Goal: Information Seeking & Learning: Learn about a topic

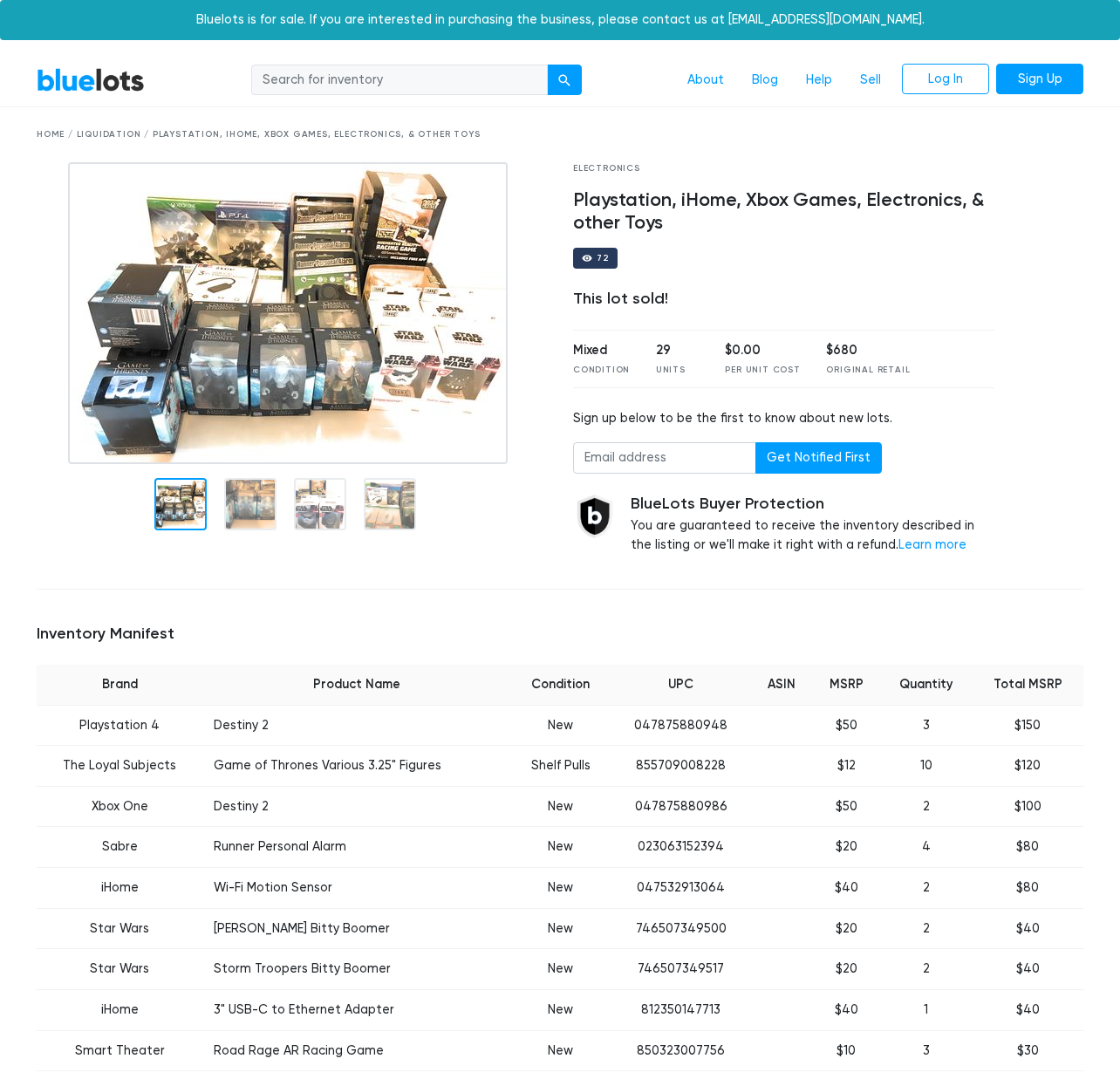
click at [304, 79] on input "search" at bounding box center [400, 80] width 297 height 31
type input "lego"
click at [547, 65] on button "submit" at bounding box center [564, 80] width 35 height 31
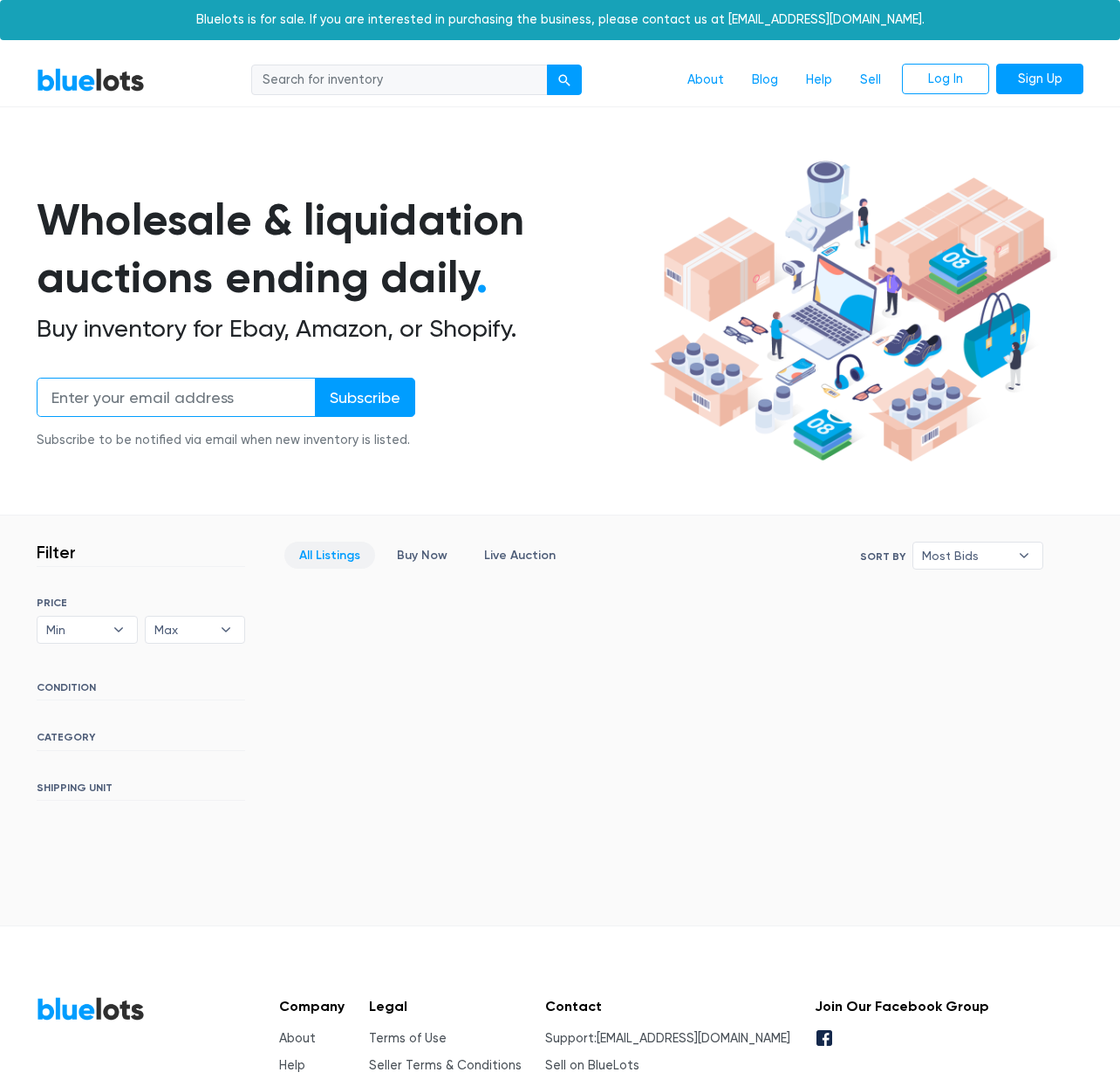
click at [218, 396] on input "email" at bounding box center [176, 397] width 279 height 40
type input "[EMAIL_ADDRESS][DOMAIN_NAME]"
click at [343, 402] on input "Subscribe" at bounding box center [365, 397] width 100 height 40
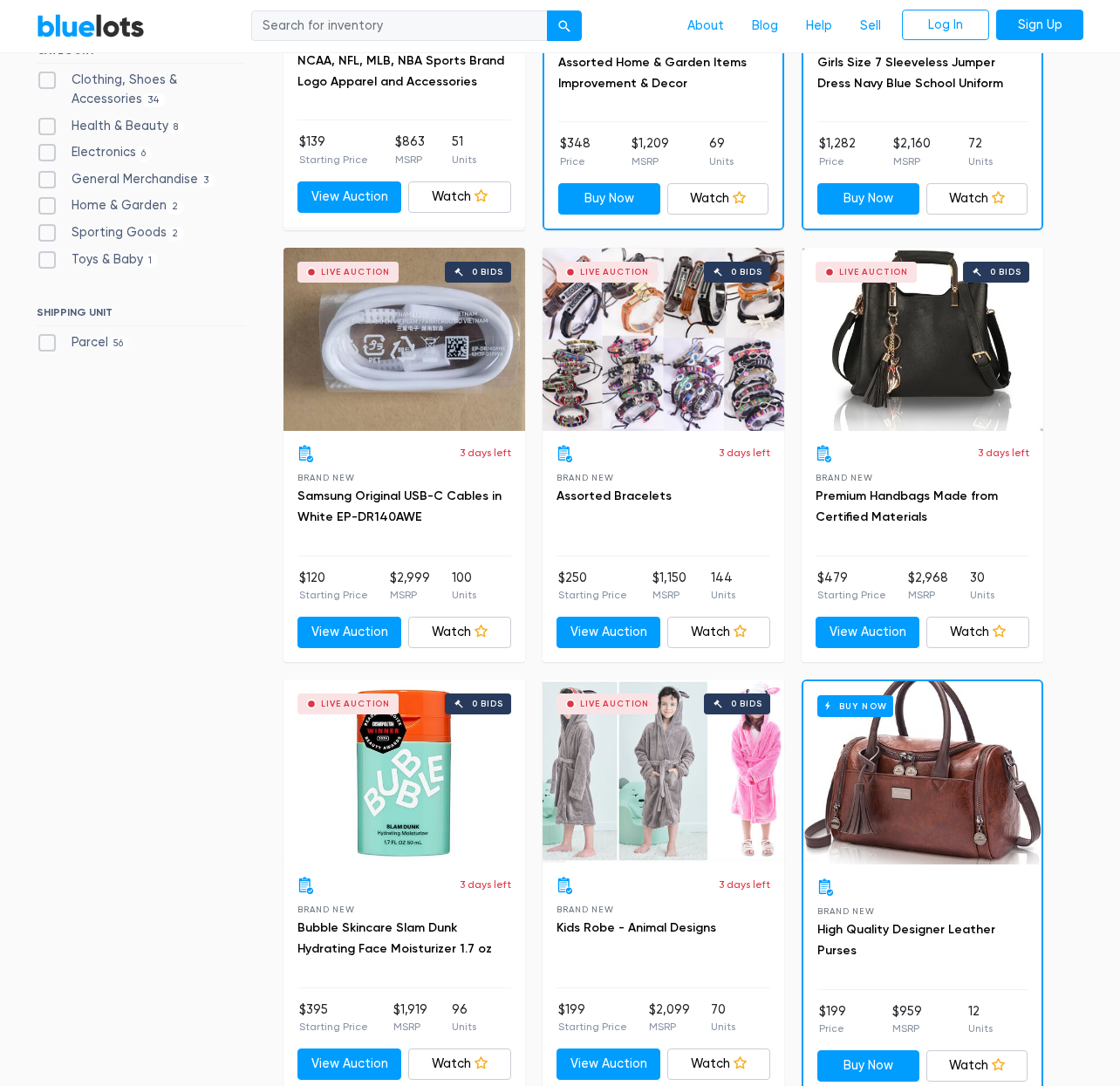
scroll to position [776, 0]
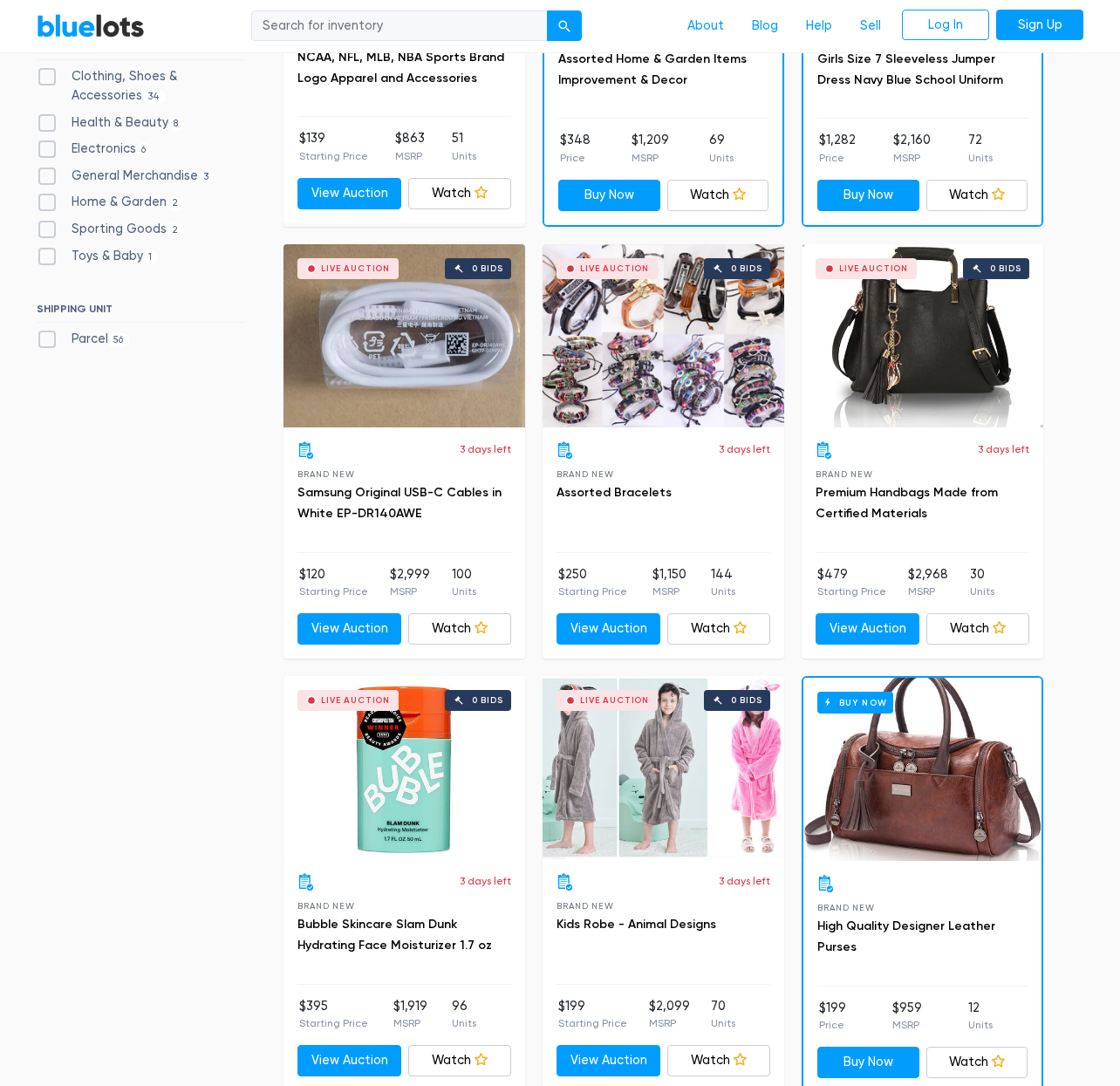
click at [100, 146] on label "Electronics 6" at bounding box center [94, 148] width 115 height 19
click at [48, 146] on input "Electronics 6" at bounding box center [42, 145] width 11 height 11
checkbox input "true"
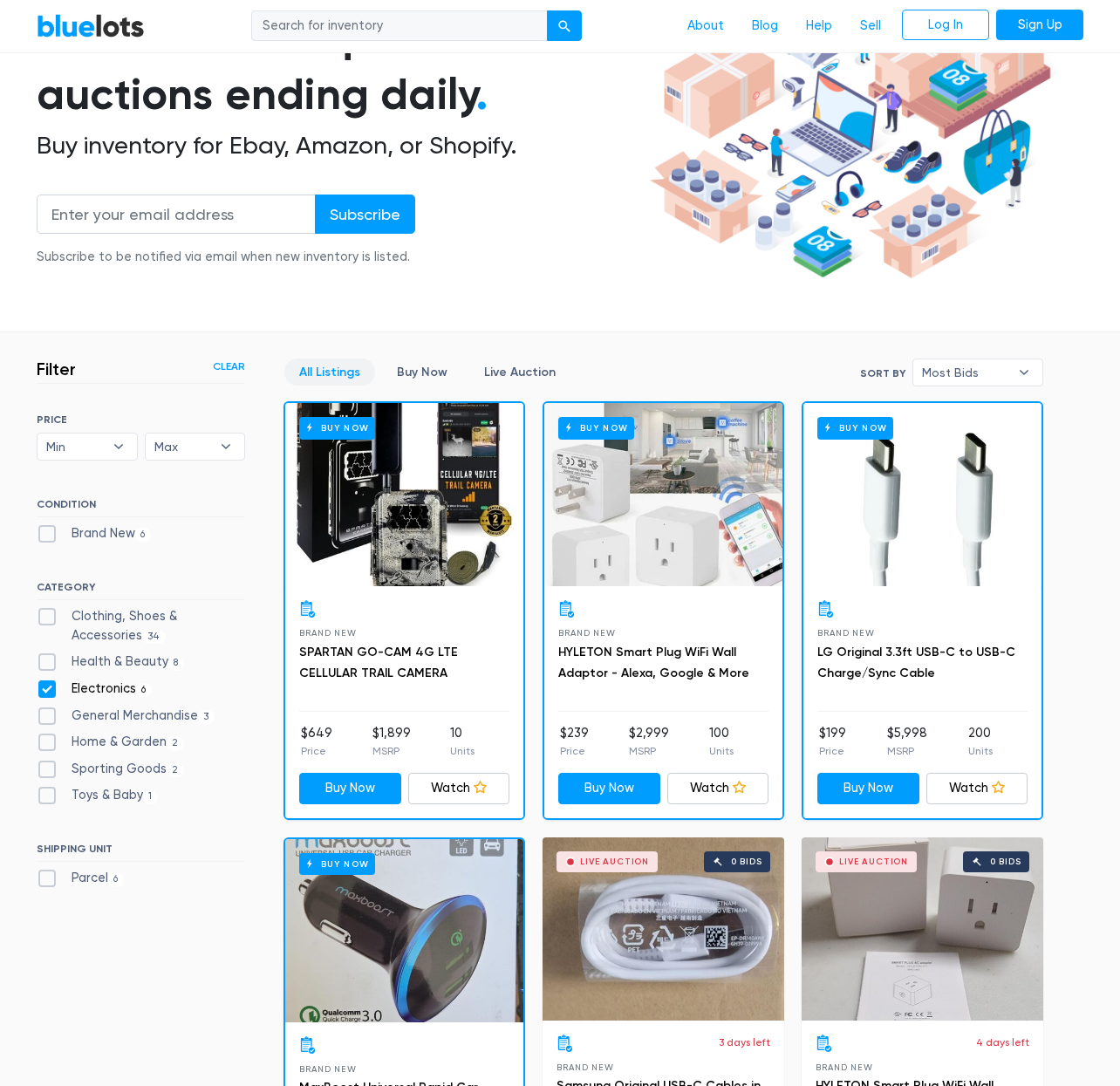
scroll to position [25, 0]
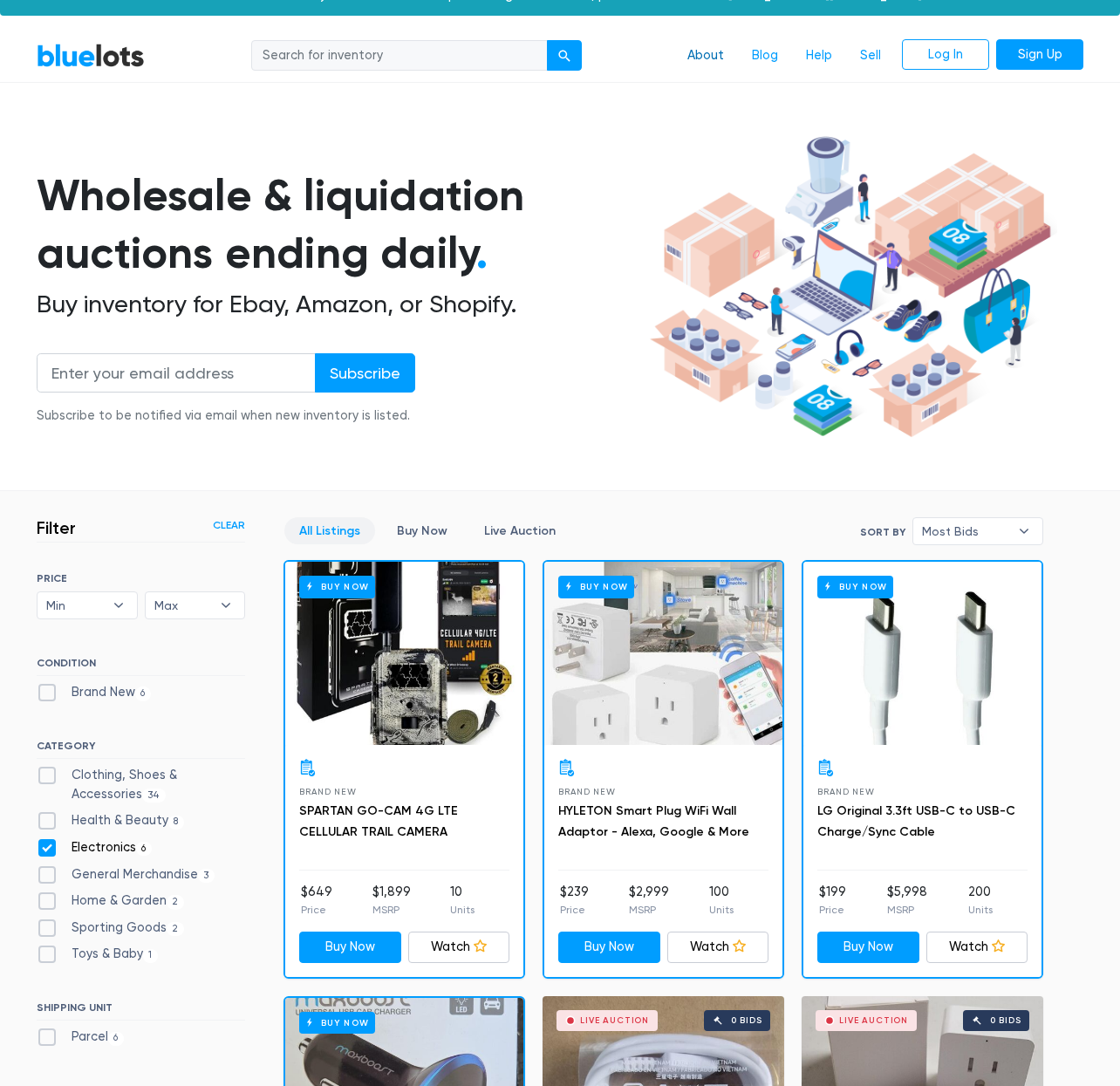
click at [714, 58] on link "About" at bounding box center [706, 56] width 65 height 33
